Goal: Information Seeking & Learning: Stay updated

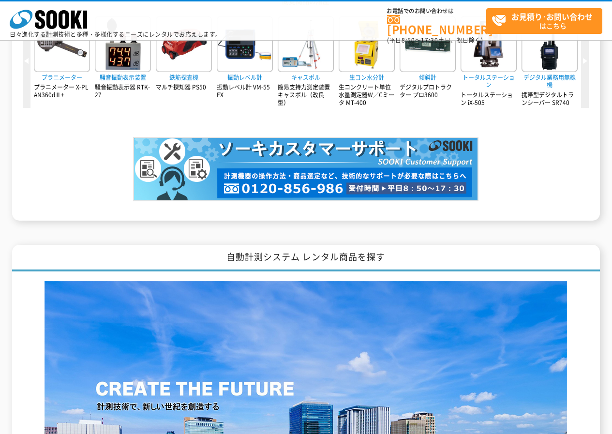
scroll to position [1182, 0]
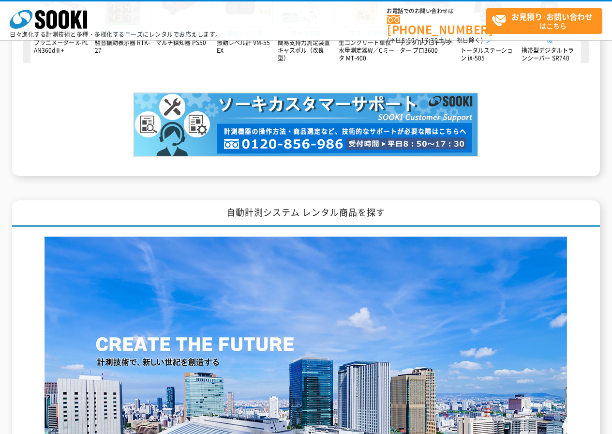
scroll to position [1337, 0]
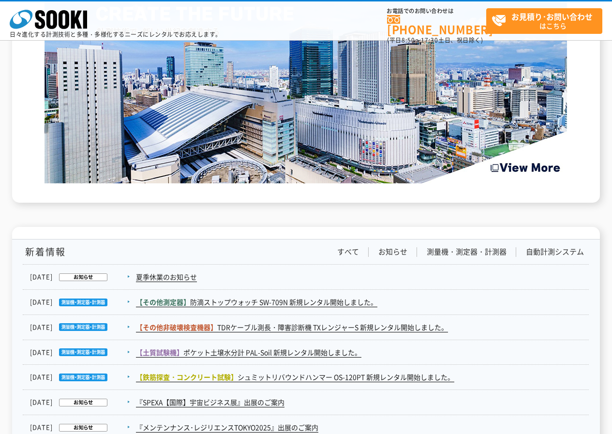
scroll to position [1598, 0]
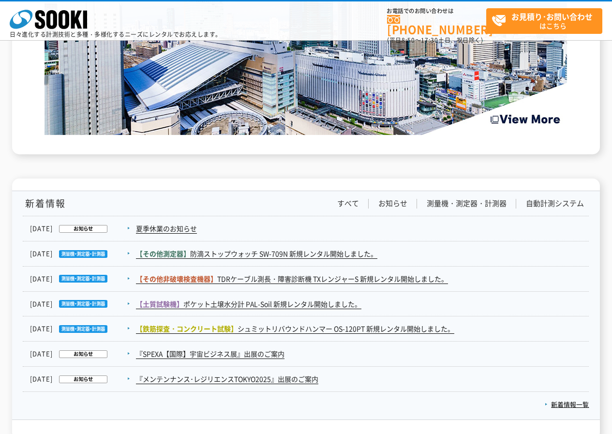
click at [362, 203] on li "すべて" at bounding box center [348, 203] width 41 height 10
click at [351, 200] on link "すべて" at bounding box center [348, 203] width 22 height 10
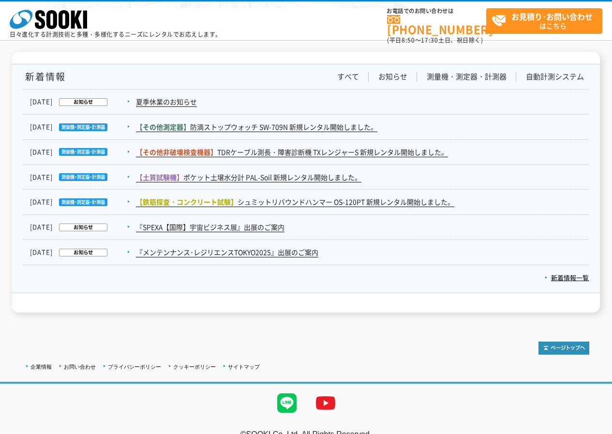
scroll to position [1741, 0]
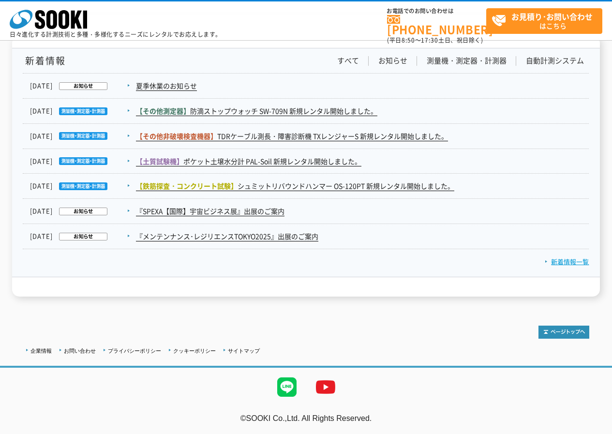
click at [555, 264] on link "新着情報一覧" at bounding box center [567, 261] width 44 height 9
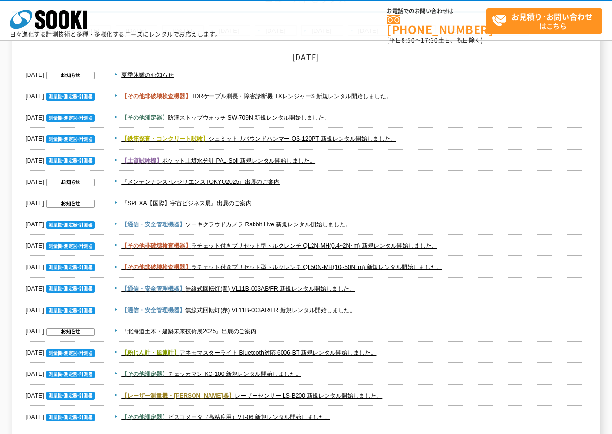
scroll to position [145, 0]
